Goal: Task Accomplishment & Management: Manage account settings

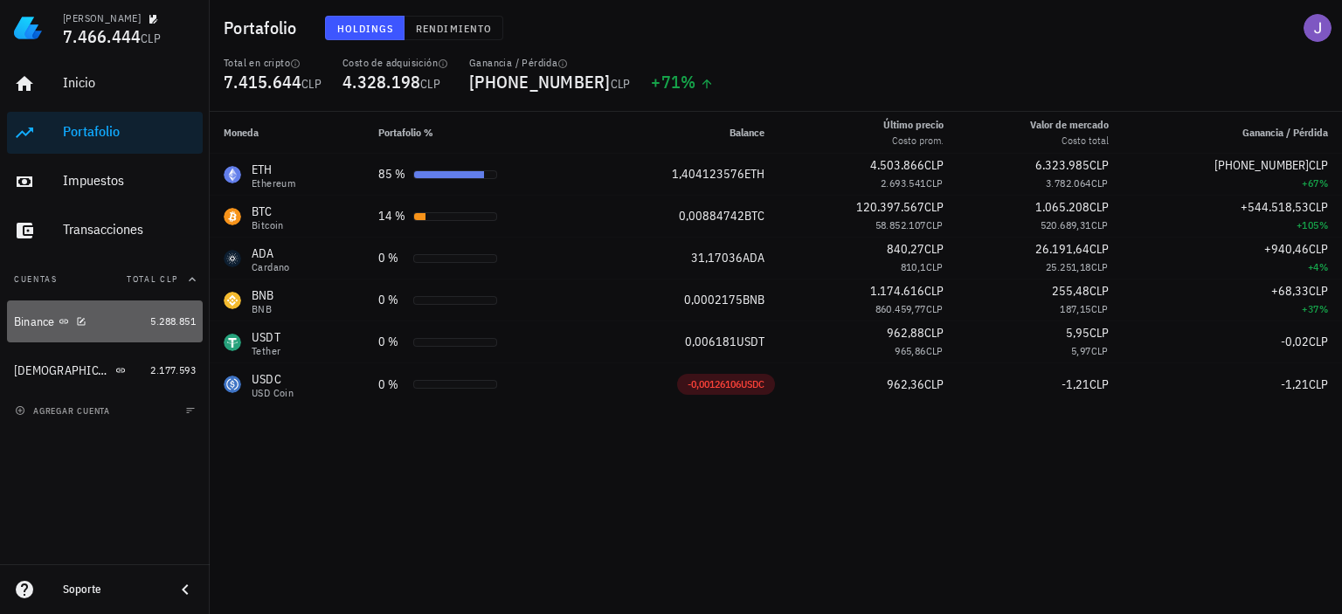
click at [36, 323] on div "Binance" at bounding box center [34, 322] width 41 height 15
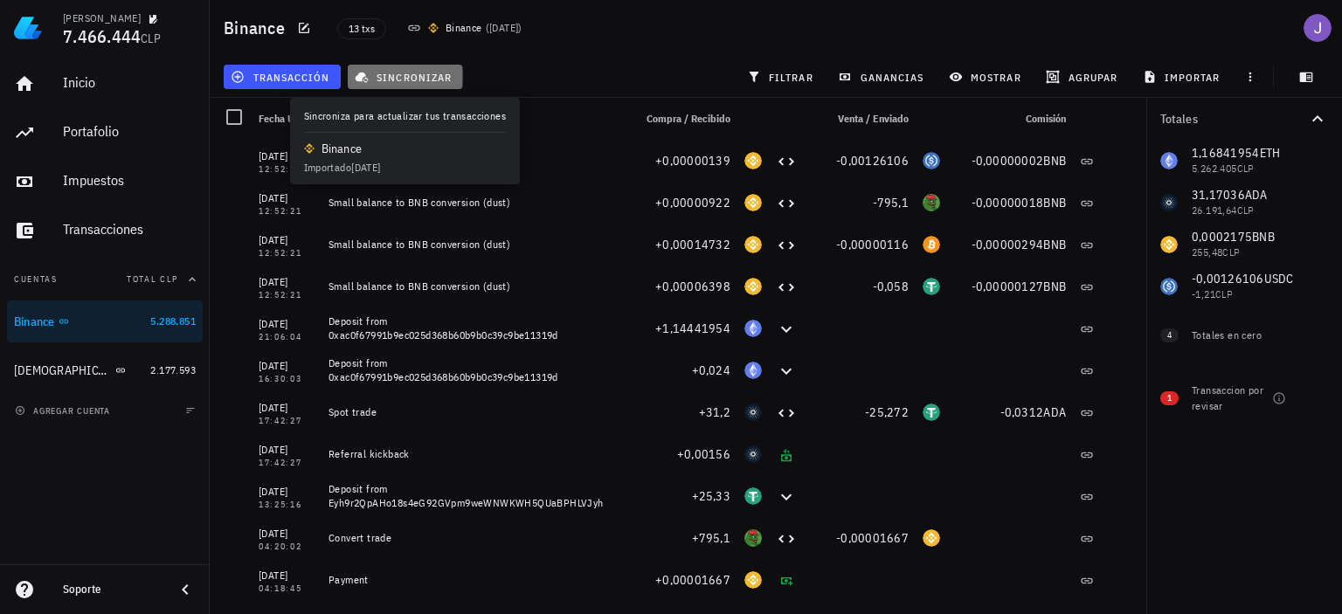
click at [412, 74] on span "sincronizar" at bounding box center [404, 77] width 93 height 14
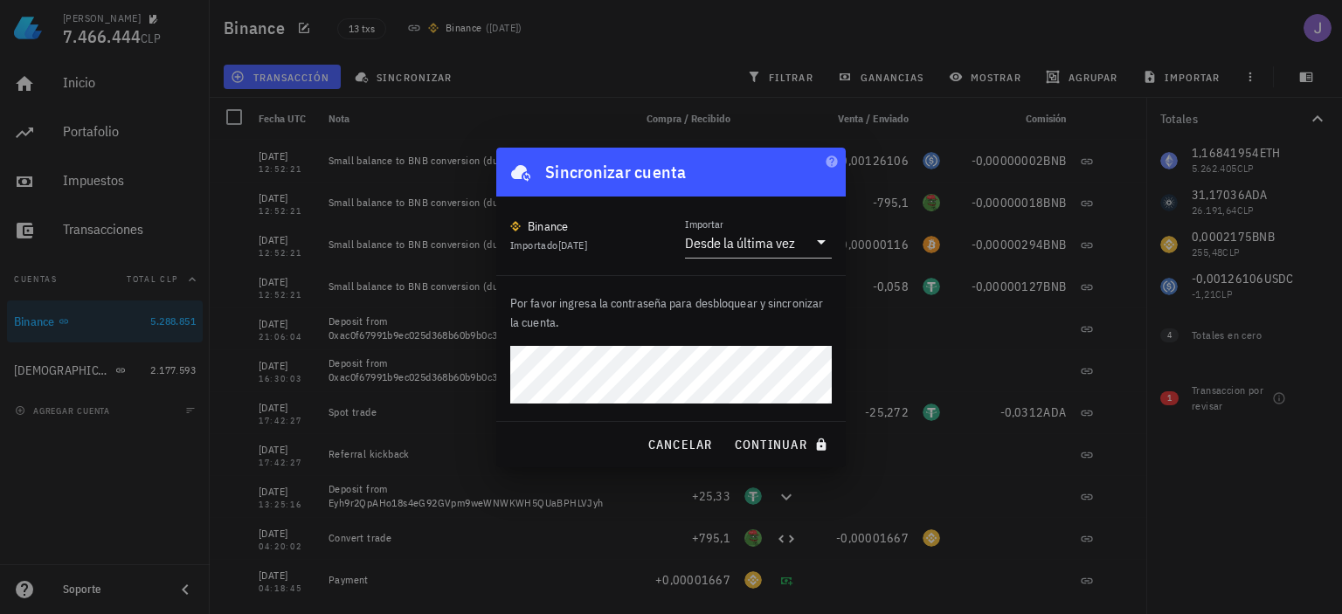
click at [727, 429] on button "continuar" at bounding box center [783, 444] width 112 height 31
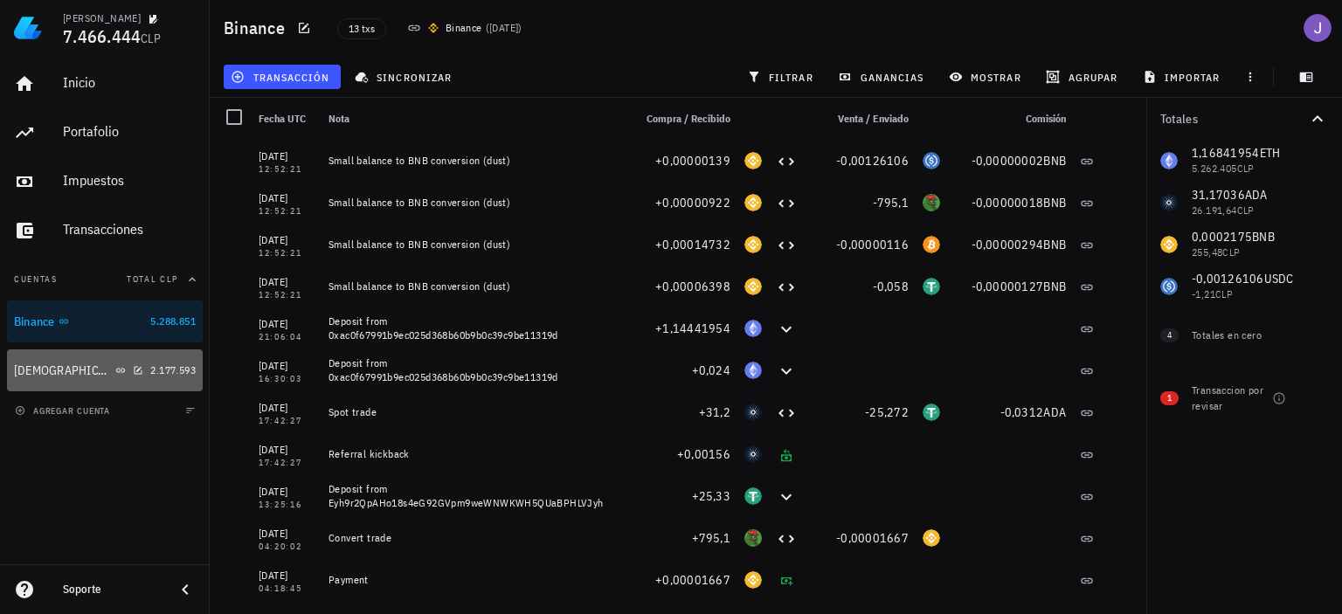
click at [101, 370] on div "[DEMOGRAPHIC_DATA]" at bounding box center [78, 371] width 129 height 17
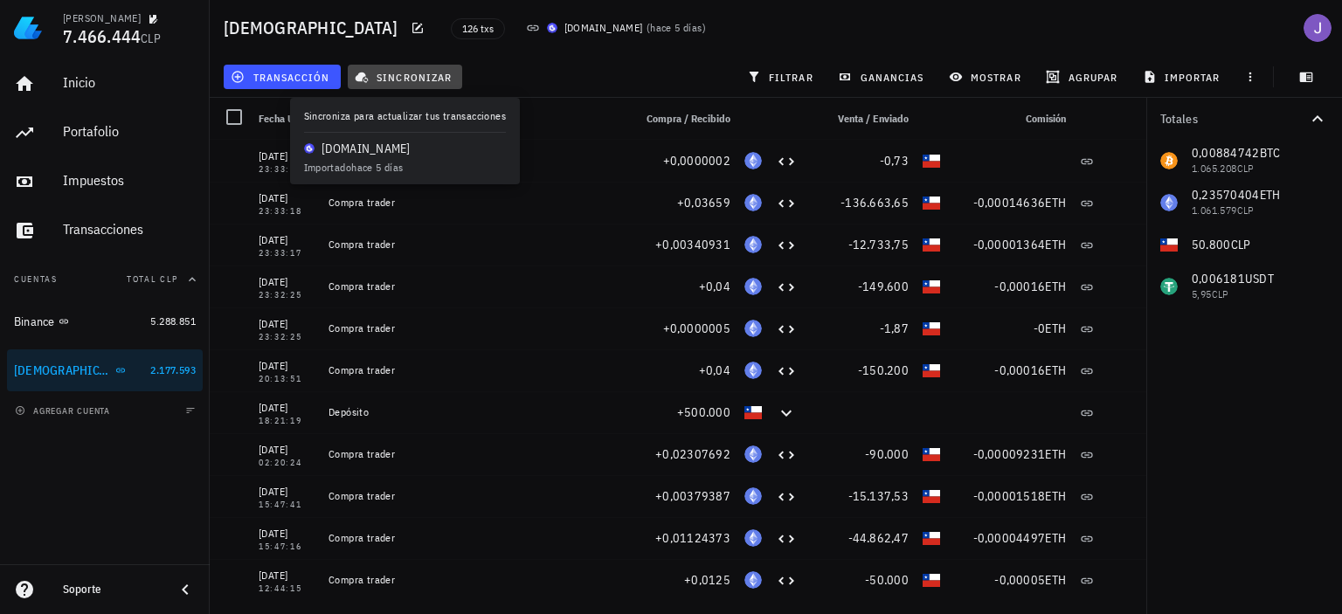
click at [410, 83] on span "sincronizar" at bounding box center [404, 77] width 93 height 14
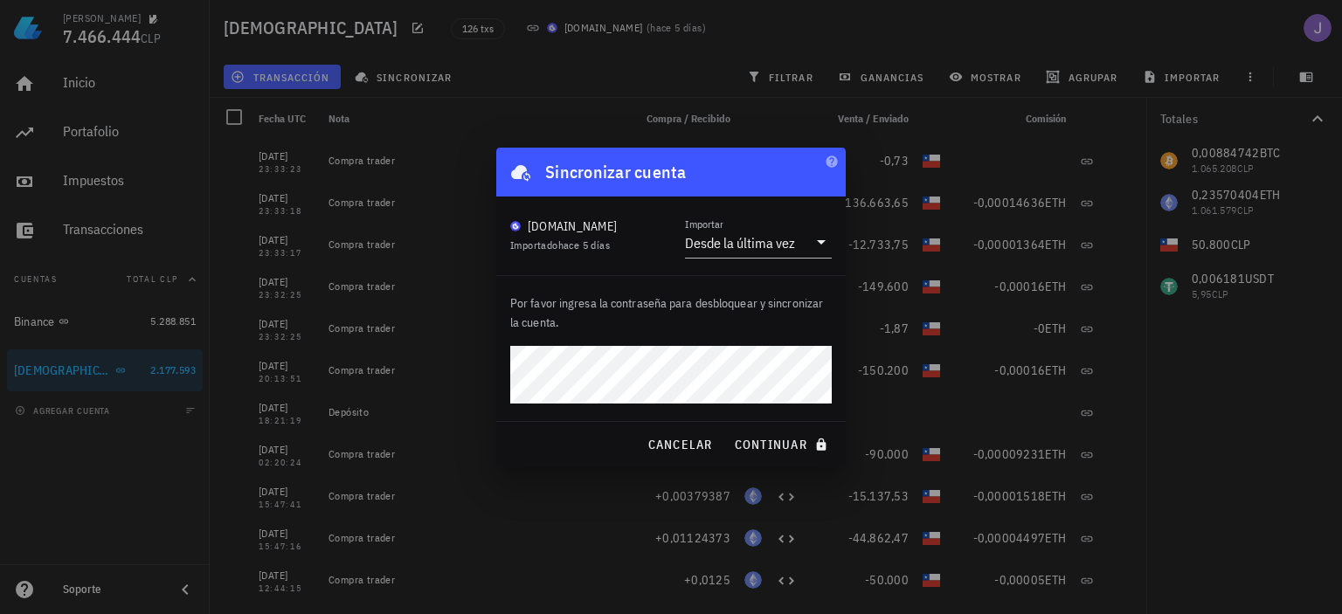
click at [727, 429] on button "continuar" at bounding box center [783, 444] width 112 height 31
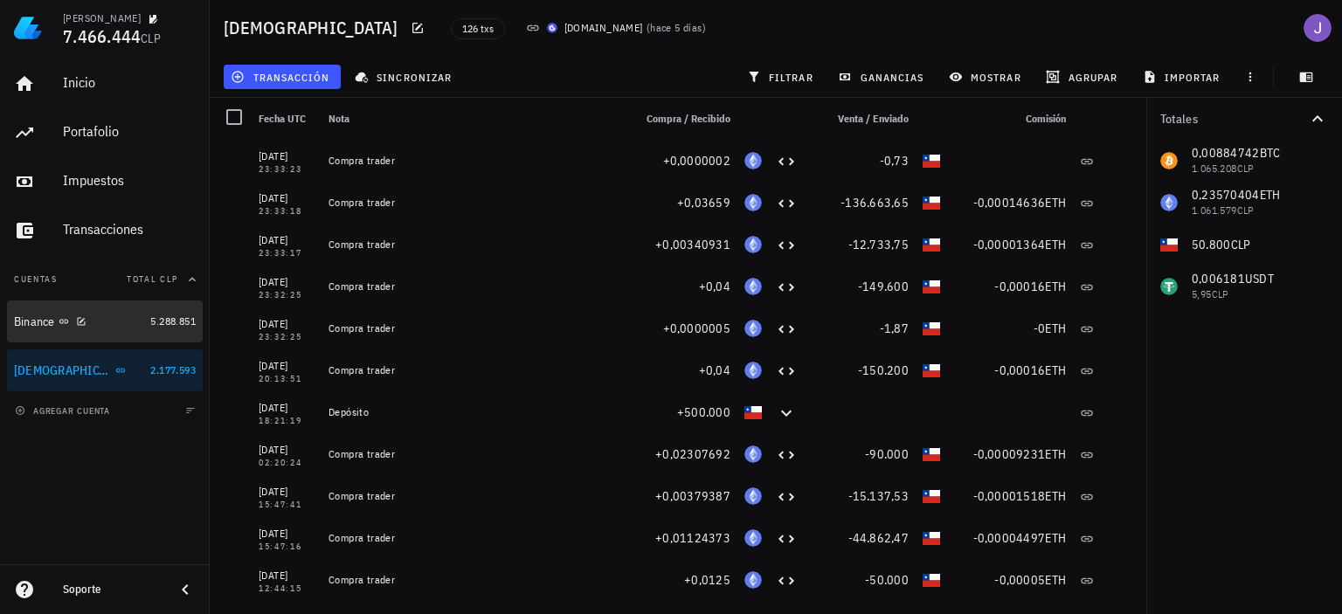
click at [27, 324] on div "Binance" at bounding box center [34, 322] width 41 height 15
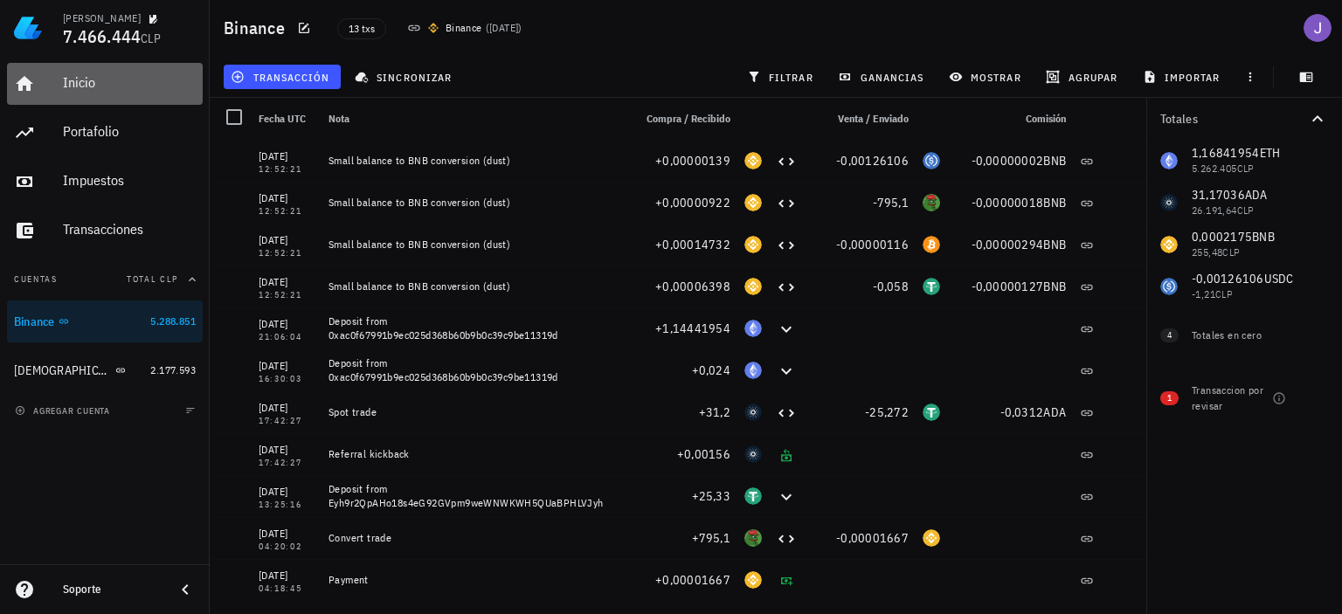
click at [73, 80] on div "Inicio" at bounding box center [129, 82] width 133 height 17
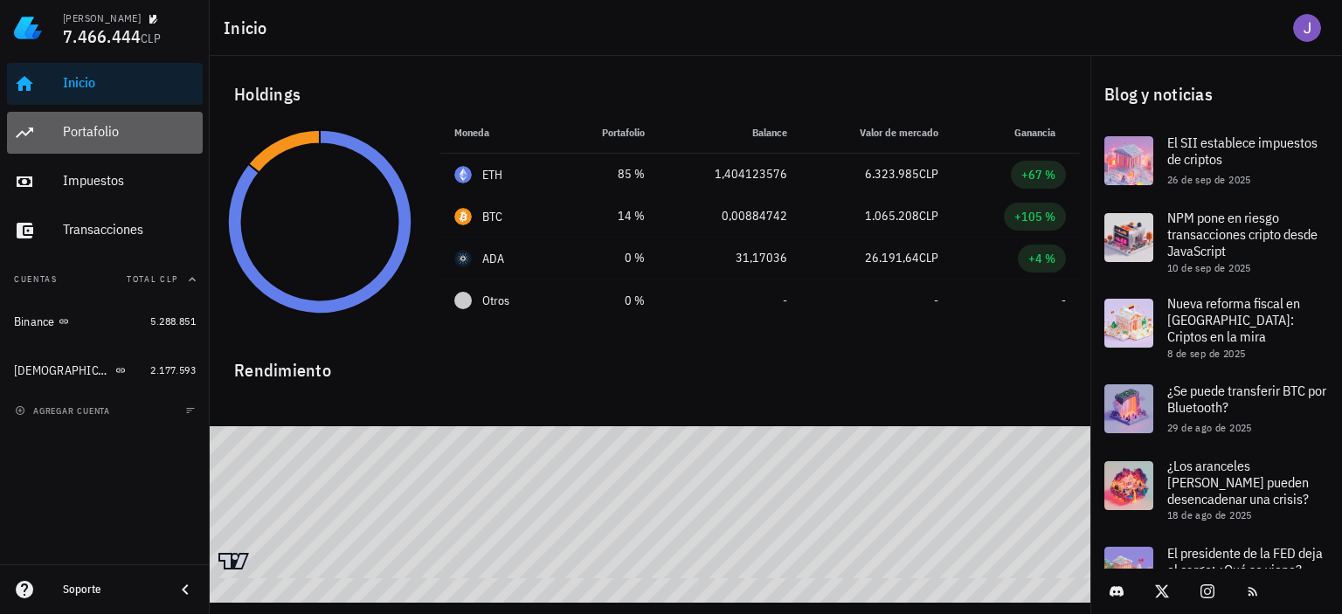
click at [77, 139] on div "Portafolio" at bounding box center [129, 131] width 133 height 17
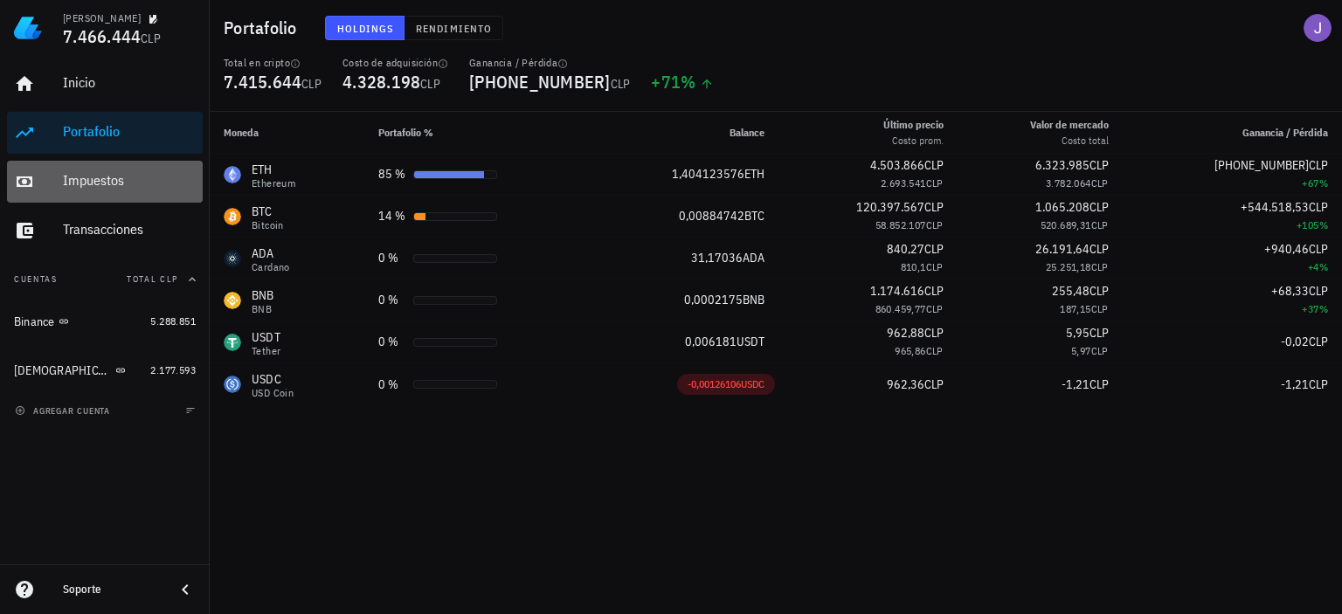
click at [93, 191] on div "Impuestos" at bounding box center [129, 181] width 133 height 39
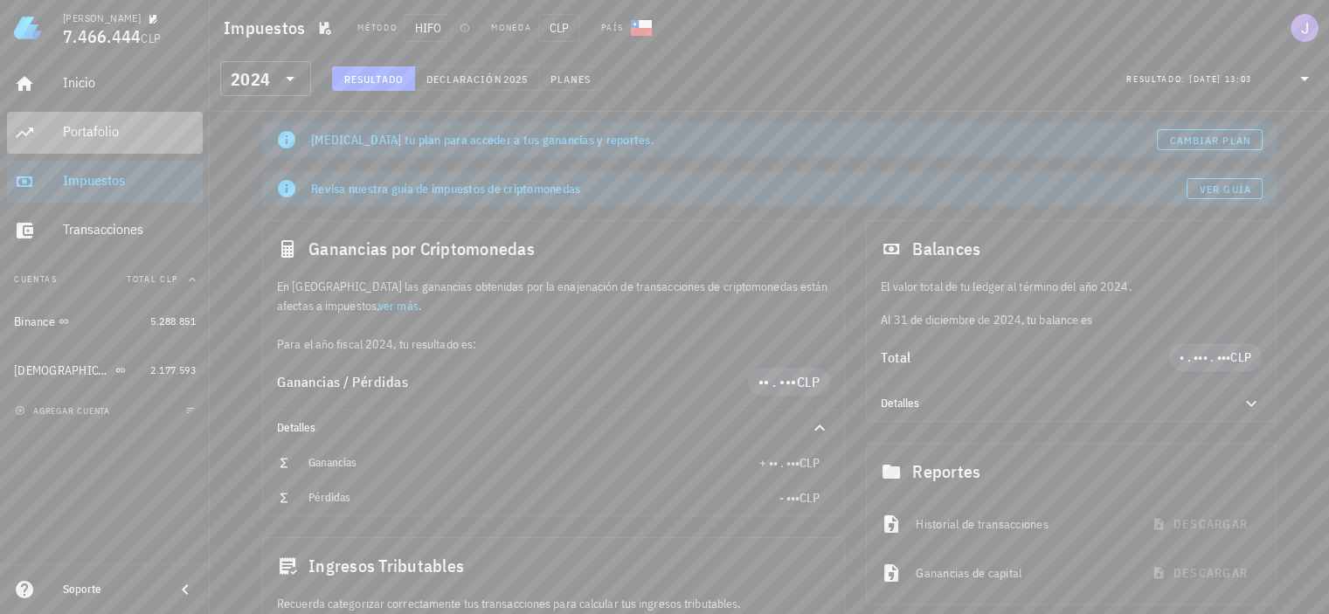
click at [95, 134] on div "Portafolio" at bounding box center [129, 131] width 133 height 17
